Goal: Transaction & Acquisition: Book appointment/travel/reservation

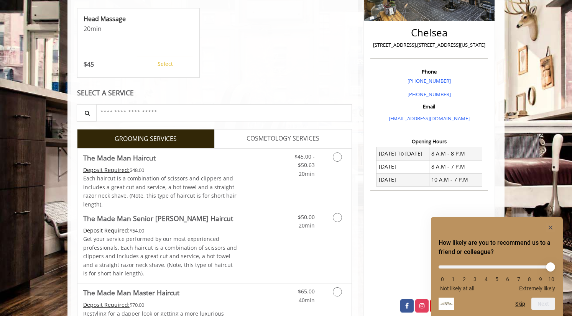
scroll to position [166, 0]
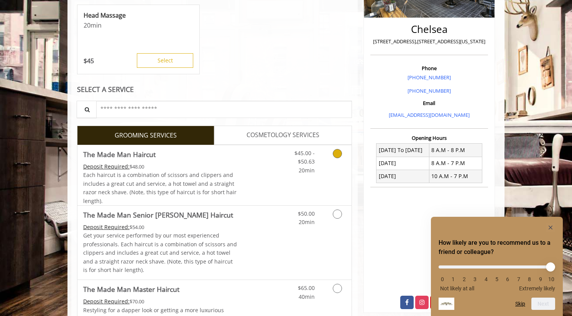
click at [224, 179] on div "Each haircut is a combination of scissors and clippers and includes a great cut…" at bounding box center [160, 188] width 154 height 35
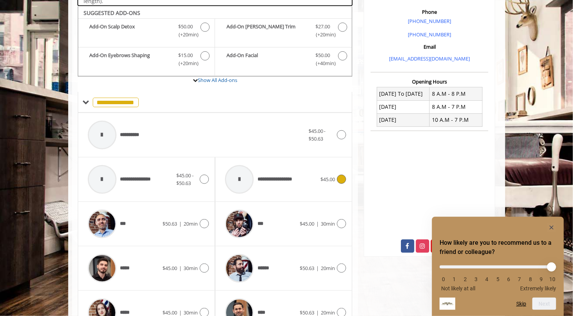
scroll to position [227, 0]
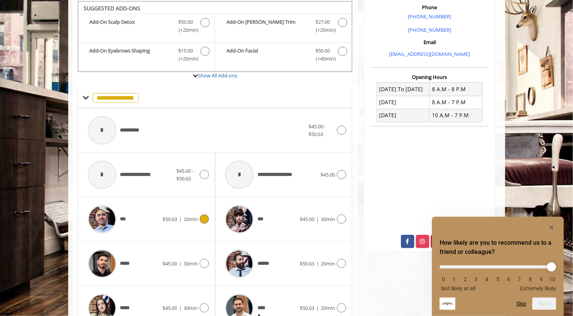
click at [149, 218] on div "***" at bounding box center [123, 219] width 79 height 36
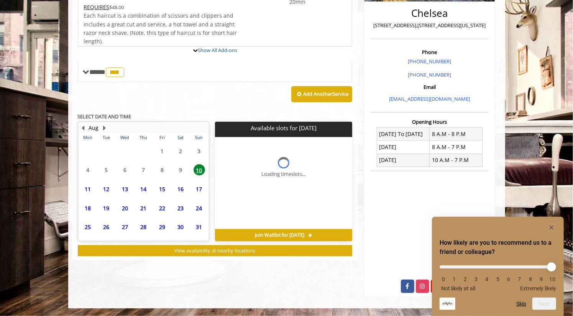
scroll to position [214, 0]
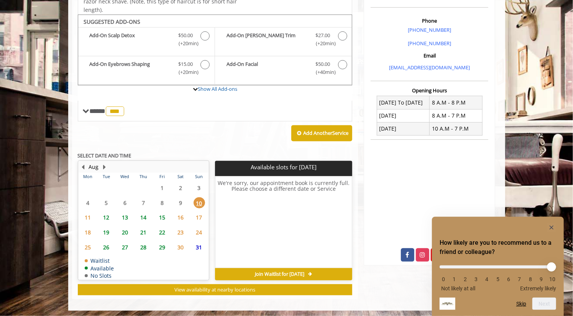
click at [161, 215] on span "15" at bounding box center [162, 217] width 12 height 11
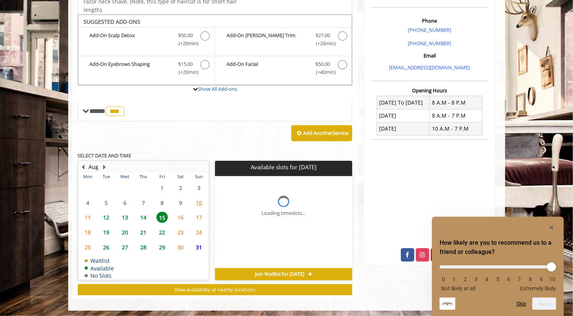
scroll to position [225, 0]
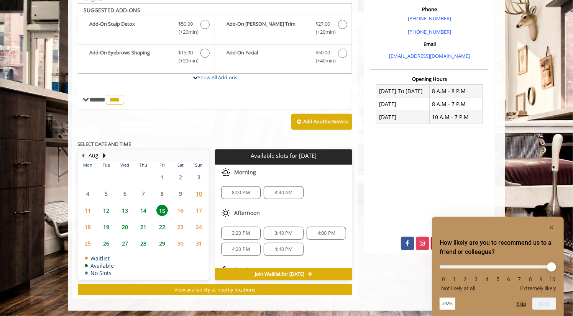
click at [147, 209] on span "14" at bounding box center [144, 210] width 12 height 11
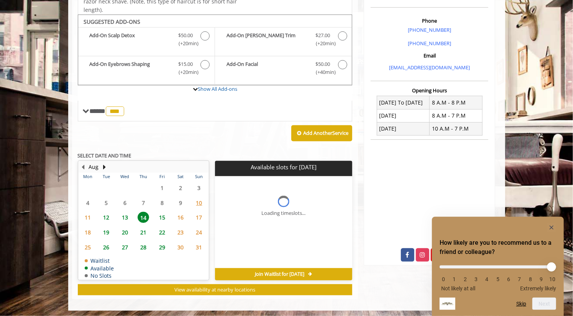
scroll to position [218, 0]
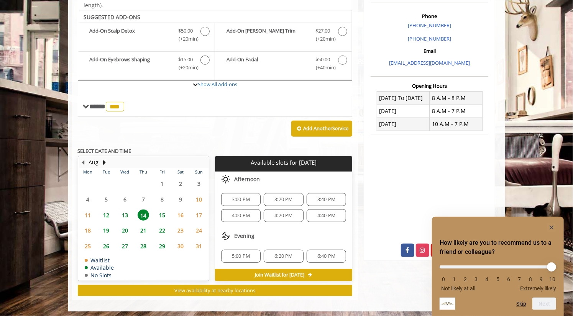
click at [128, 214] on span "13" at bounding box center [125, 215] width 12 height 11
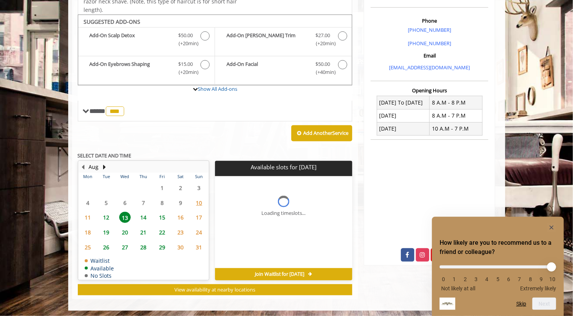
scroll to position [225, 0]
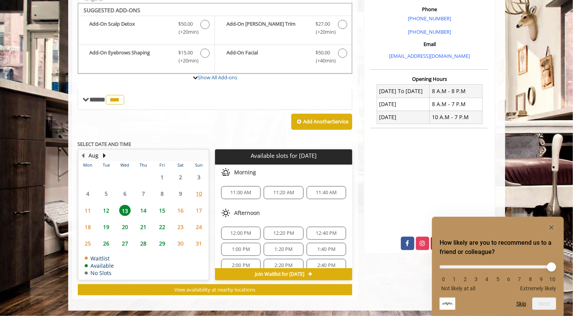
click at [286, 231] on span "12:20 PM" at bounding box center [283, 233] width 21 height 6
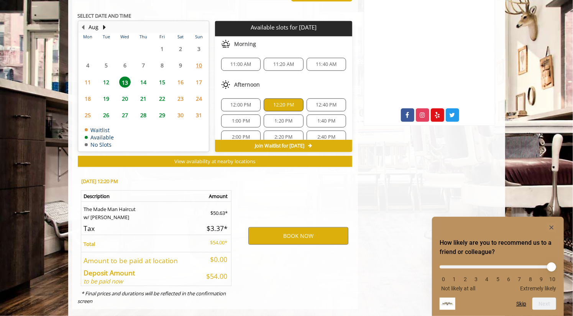
scroll to position [363, 0]
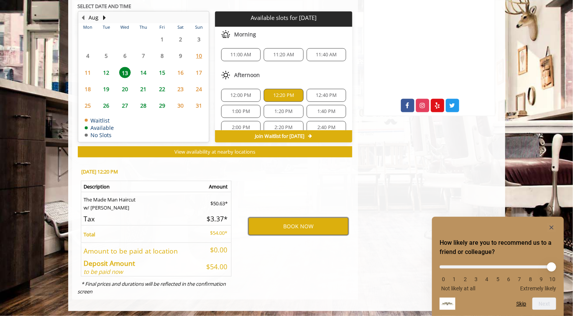
click at [288, 227] on button "BOOK NOW" at bounding box center [298, 227] width 100 height 18
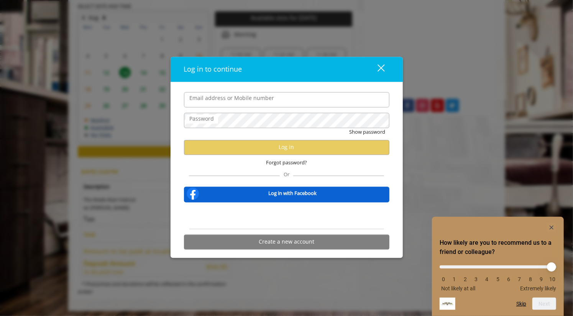
click at [235, 100] on input "Email address or Mobile number" at bounding box center [286, 99] width 205 height 15
type input "**********"
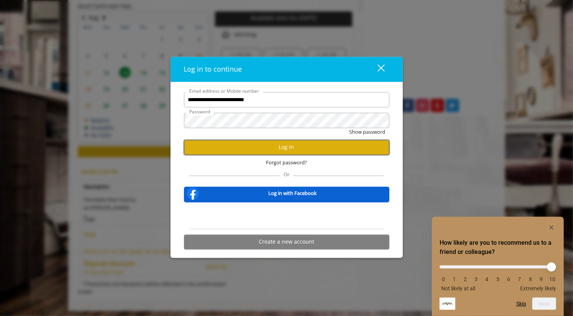
click at [208, 148] on button "Log in" at bounding box center [286, 147] width 205 height 15
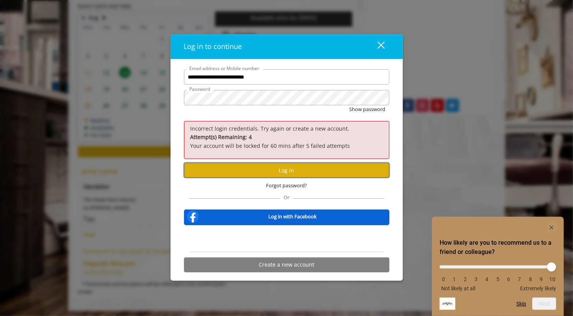
click at [227, 168] on button "Log in" at bounding box center [286, 170] width 205 height 15
click at [224, 168] on button "Log in" at bounding box center [286, 170] width 205 height 15
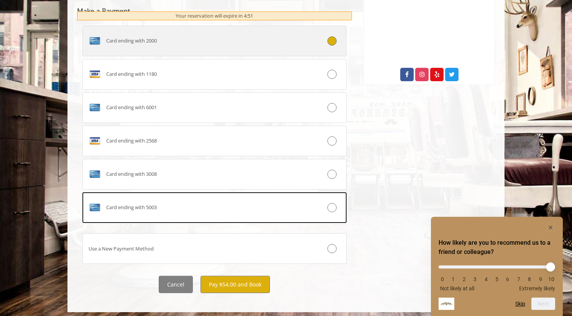
scroll to position [396, 0]
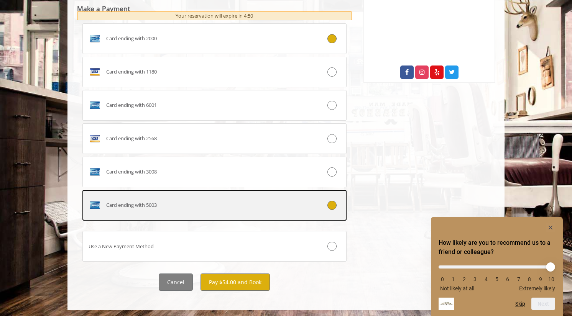
click at [234, 202] on div "Card ending with 5003" at bounding box center [192, 205] width 219 height 12
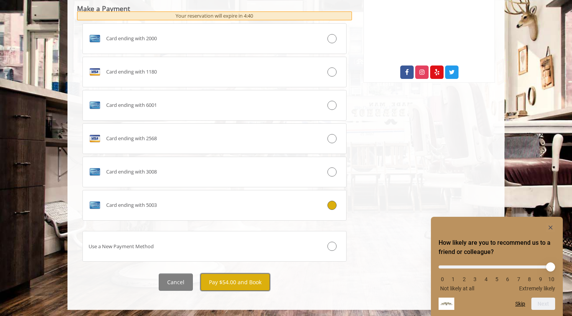
click at [245, 282] on button "Pay $54.00 and Book" at bounding box center [234, 282] width 69 height 17
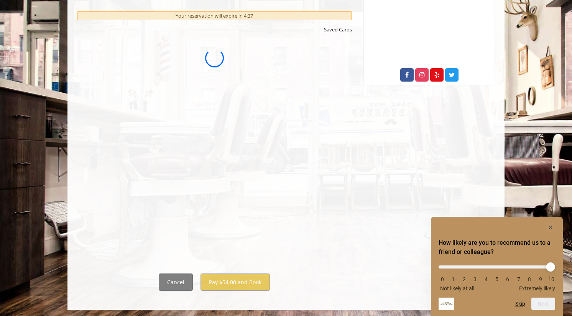
scroll to position [0, 0]
click at [165, 283] on button "Cancel" at bounding box center [176, 282] width 34 height 17
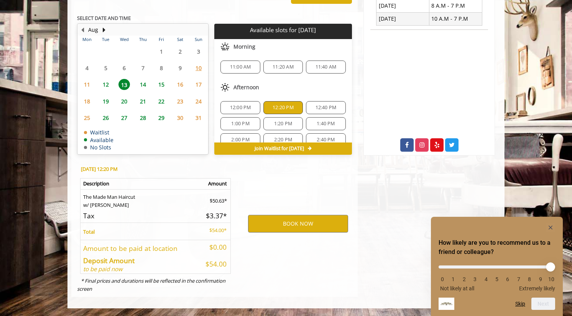
scroll to position [321, 0]
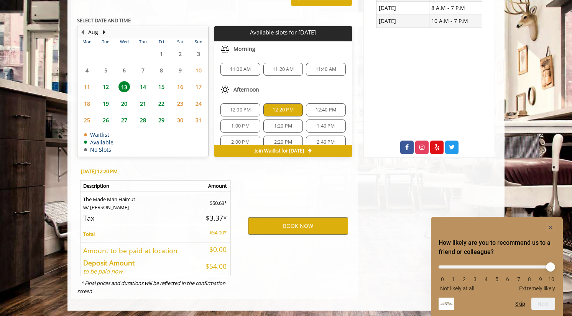
click at [288, 233] on div "BOOK NOW" at bounding box center [297, 226] width 119 height 131
click at [287, 230] on button "BOOK NOW" at bounding box center [298, 226] width 100 height 18
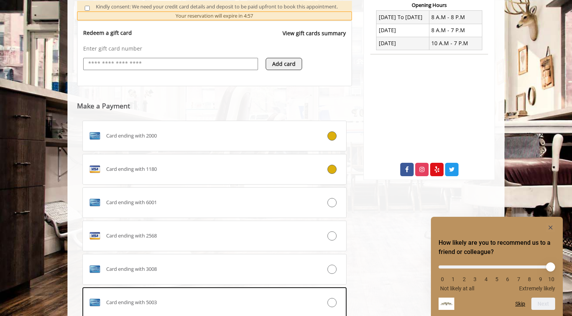
scroll to position [299, 0]
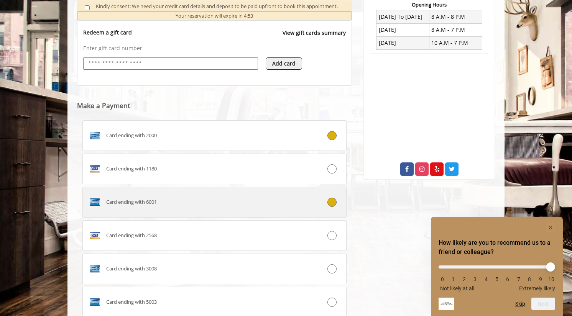
click at [179, 196] on div "Card ending with 6001" at bounding box center [192, 202] width 219 height 12
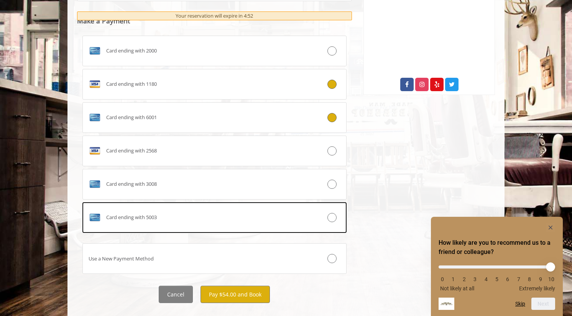
scroll to position [396, 0]
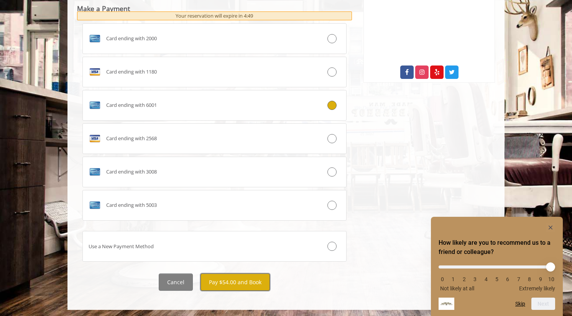
click at [223, 278] on button "Pay $54.00 and Book" at bounding box center [234, 282] width 69 height 17
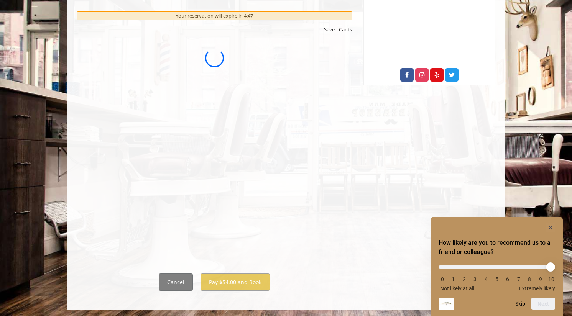
scroll to position [0, 0]
